Goal: Navigation & Orientation: Find specific page/section

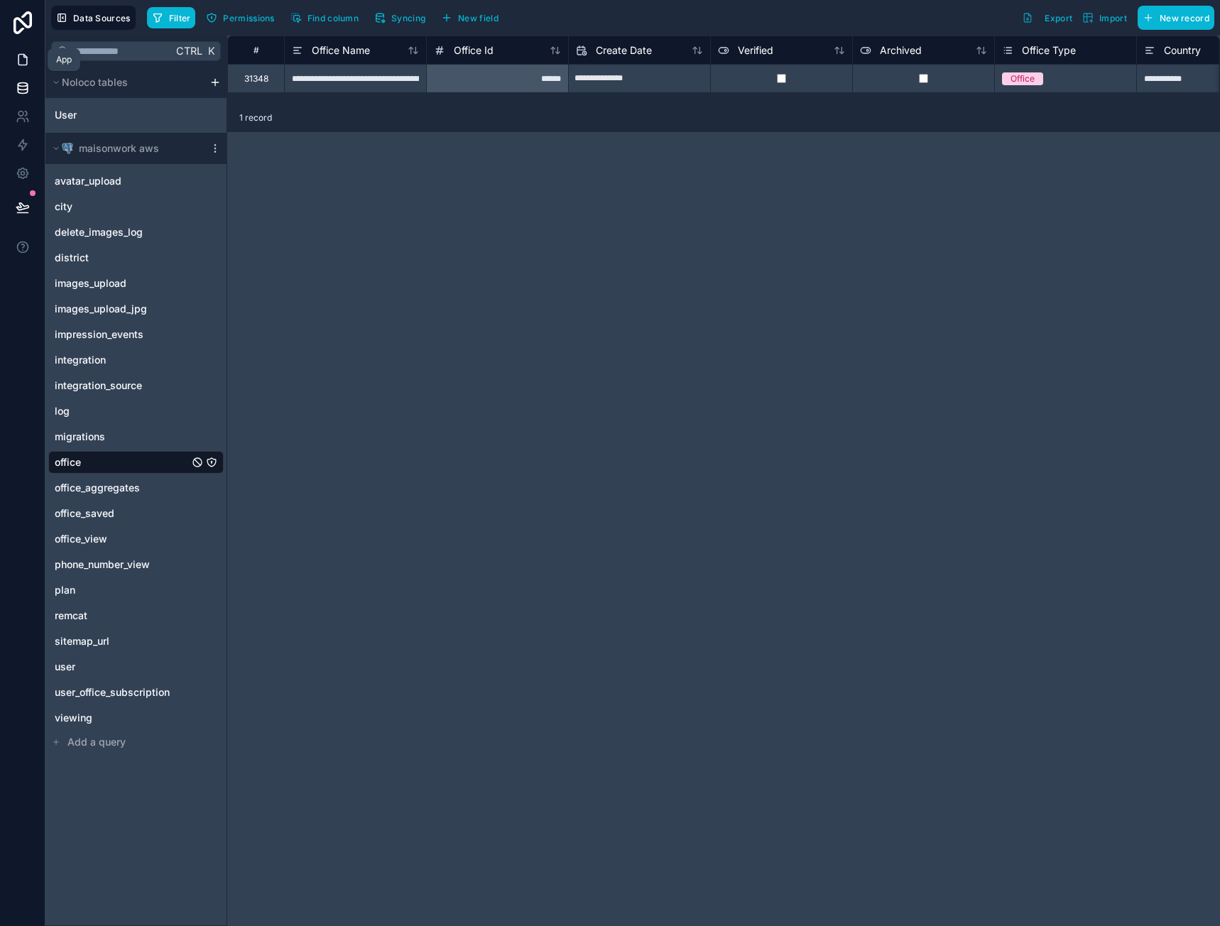
click at [18, 58] on icon at bounding box center [22, 60] width 9 height 11
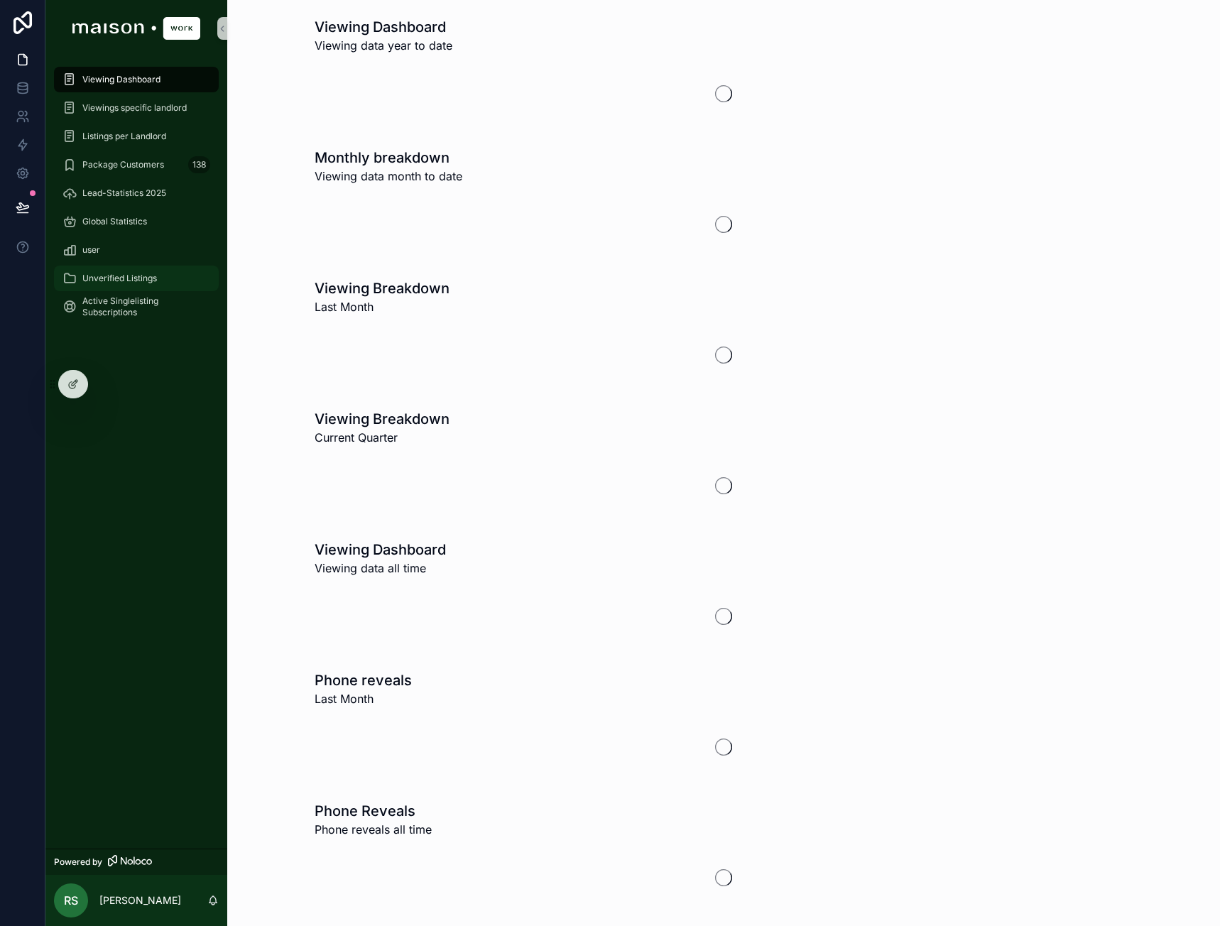
click at [145, 271] on div "Unverified Listings" at bounding box center [136, 278] width 148 height 23
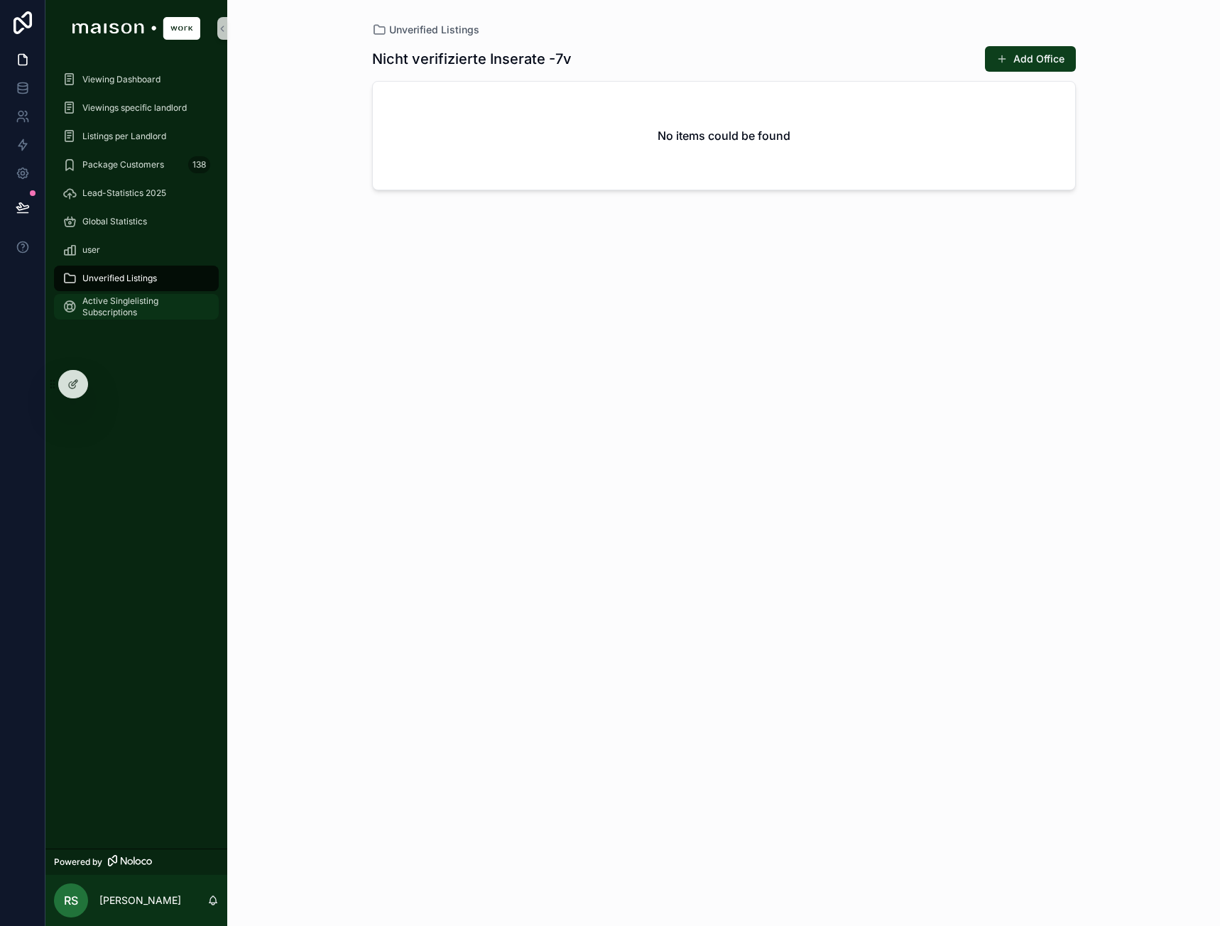
click at [136, 313] on span "Active Singlelisting Subscriptions" at bounding box center [143, 306] width 122 height 23
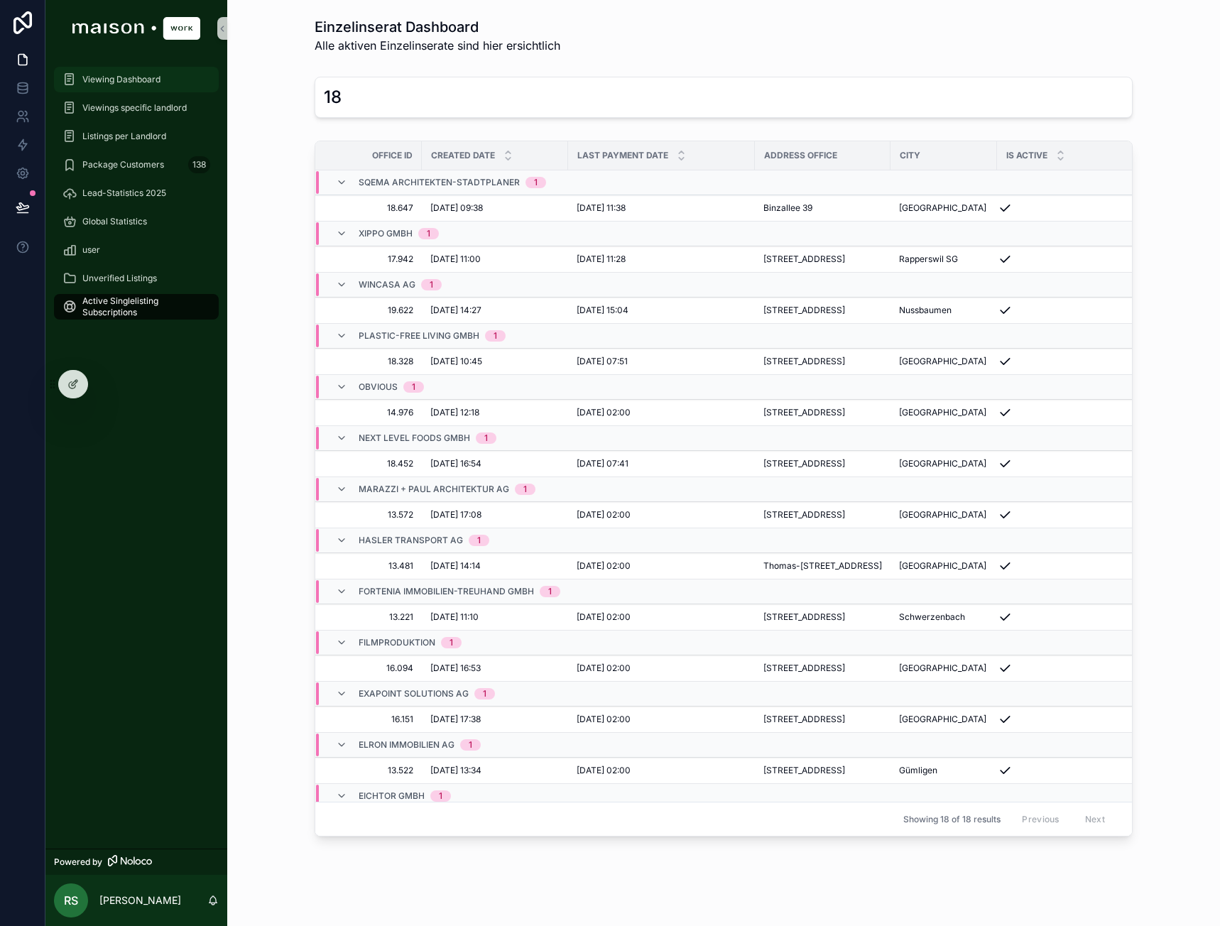
click at [142, 80] on span "Viewing Dashboard" at bounding box center [121, 79] width 78 height 11
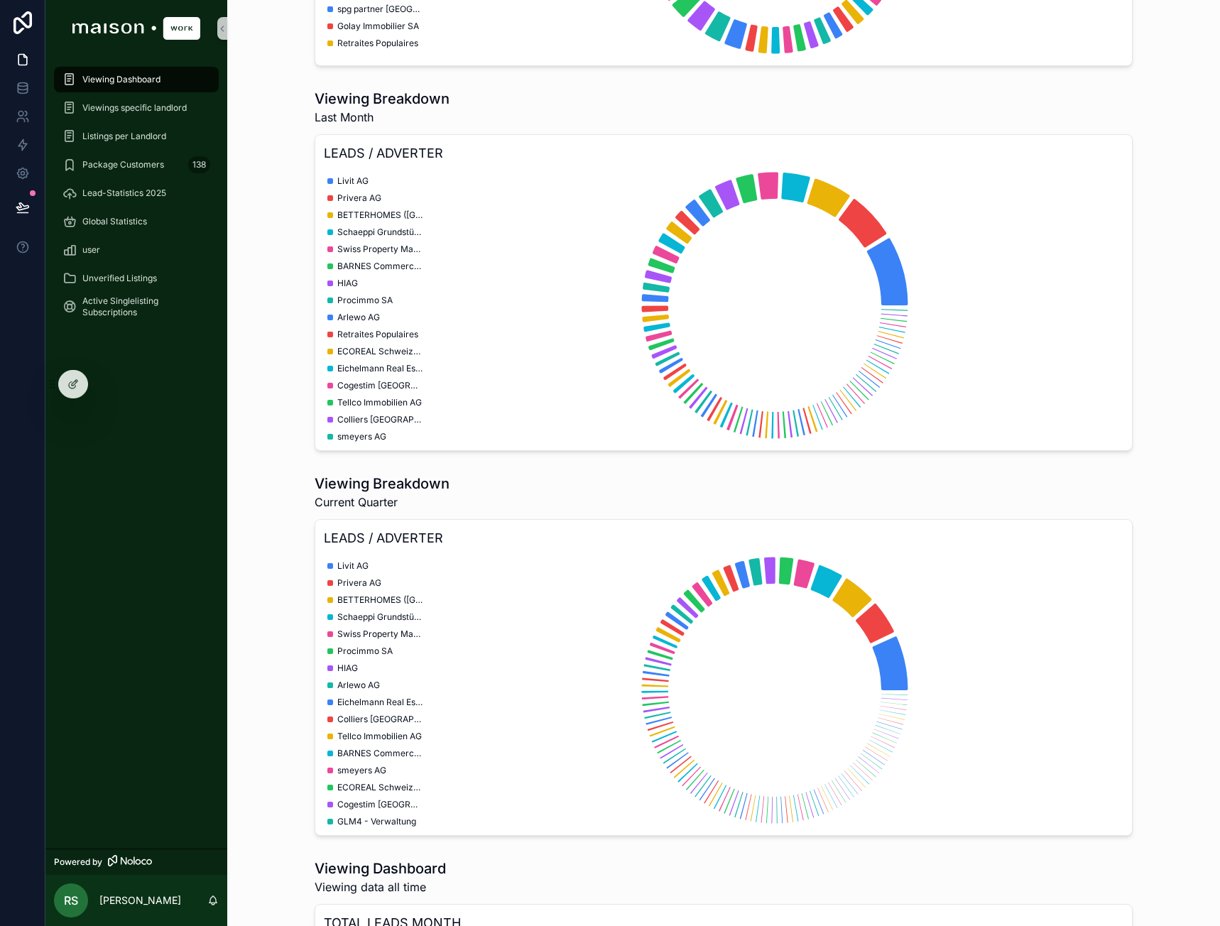
scroll to position [266, 0]
